Goal: Transaction & Acquisition: Subscribe to service/newsletter

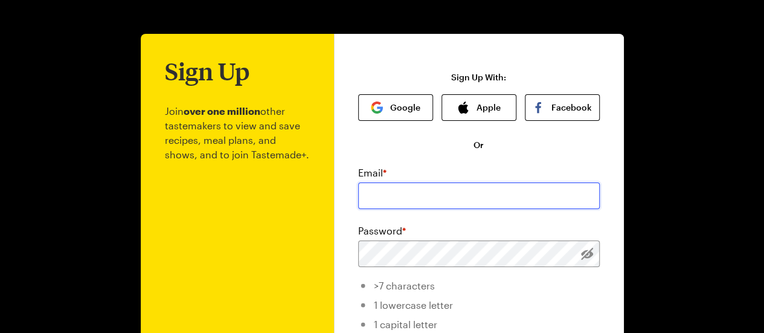
click at [470, 193] on input "email" at bounding box center [479, 195] width 242 height 27
drag, startPoint x: 504, startPoint y: 188, endPoint x: 296, endPoint y: 198, distance: 208.1
click at [296, 198] on div "Sign Up Join over one million other tastemakers to view and save recipes, meal …" at bounding box center [382, 285] width 483 height 503
type input "J"
type input "[EMAIL_ADDRESS][DOMAIN_NAME]"
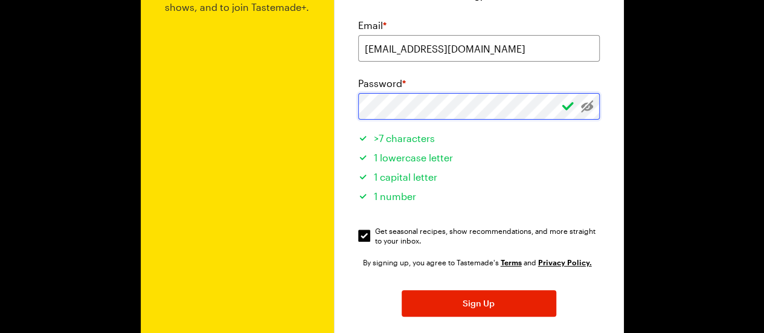
scroll to position [151, 0]
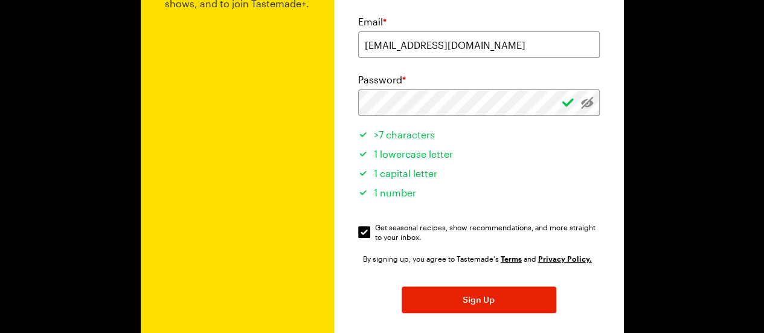
click at [357, 233] on div "Sign Up Join over one million other tastemakers to view and save recipes, meal …" at bounding box center [479, 134] width 290 height 503
click at [363, 233] on input "Get seasonal recipes, show recommendations, and more straight to your inbox. Ge…" at bounding box center [364, 232] width 12 height 12
checkbox input "false"
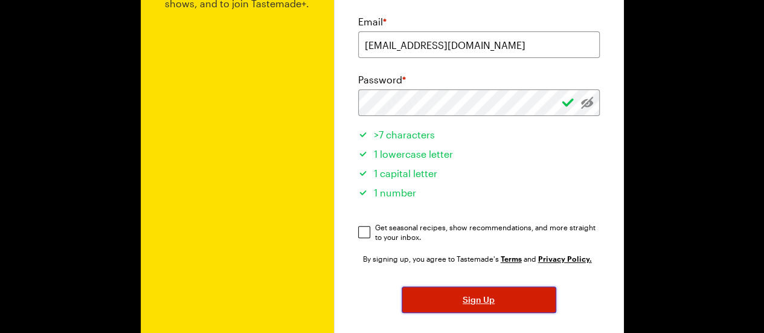
click at [491, 291] on button "Sign Up" at bounding box center [479, 299] width 155 height 27
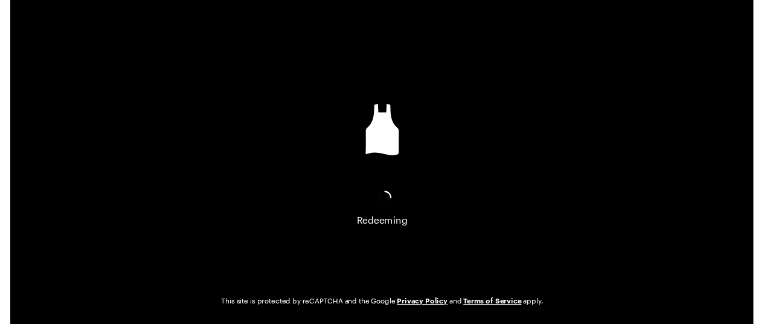
scroll to position [0, 0]
